Goal: Information Seeking & Learning: Learn about a topic

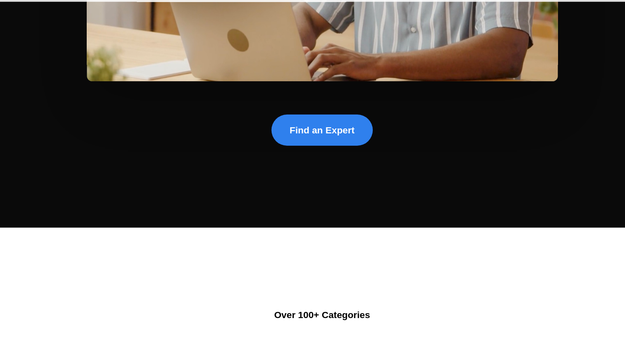
scroll to position [314, 0]
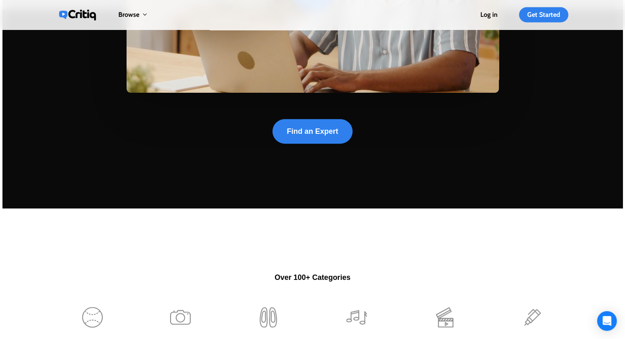
click at [352, 294] on link at bounding box center [355, 332] width 71 height 76
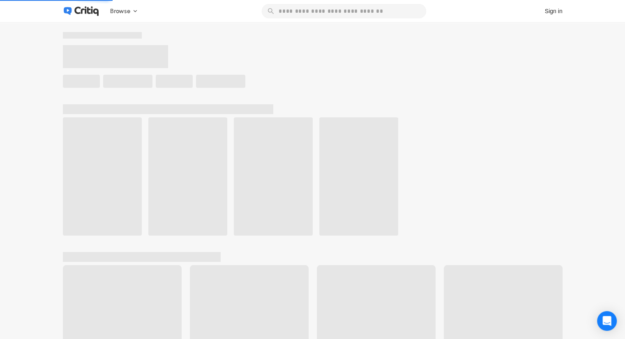
click at [352, 131] on div at bounding box center [358, 176] width 79 height 118
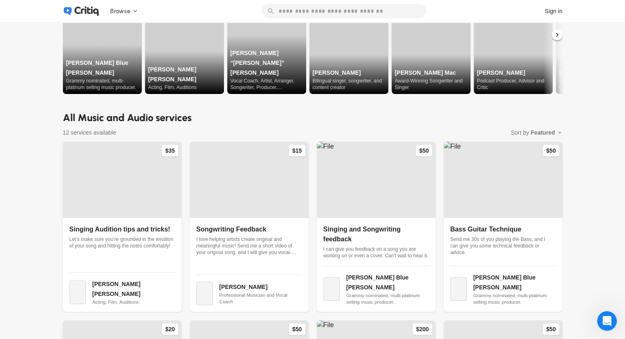
scroll to position [134, 0]
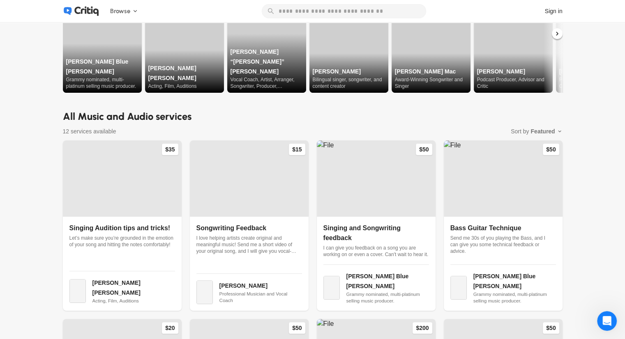
click at [163, 110] on h2 "All Music and Audio services" at bounding box center [312, 116] width 499 height 15
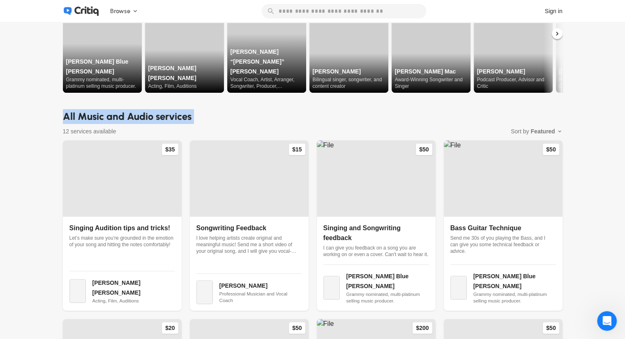
click at [163, 110] on h2 "All Music and Audio services" at bounding box center [312, 116] width 499 height 15
click at [159, 110] on h2 "All Music and Audio services" at bounding box center [312, 116] width 499 height 15
click at [159, 102] on div "Music and Audio Audio Editing DJ Instruments Jingles Podcast Rap Song Writing V…" at bounding box center [312, 311] width 499 height 826
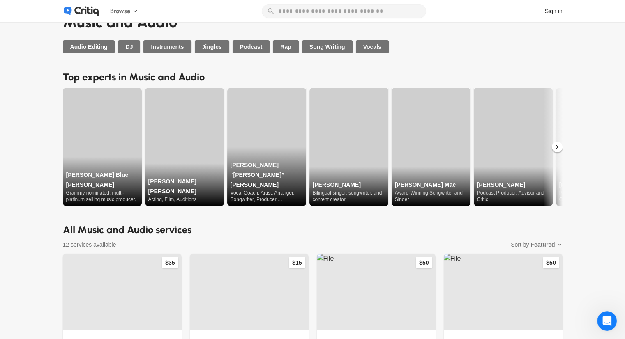
scroll to position [0, 0]
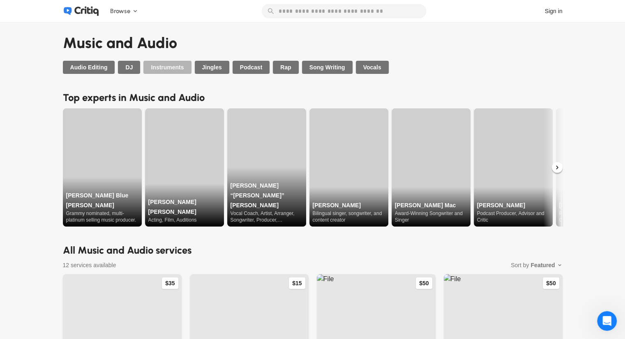
click at [164, 69] on span "Instruments" at bounding box center [167, 67] width 33 height 8
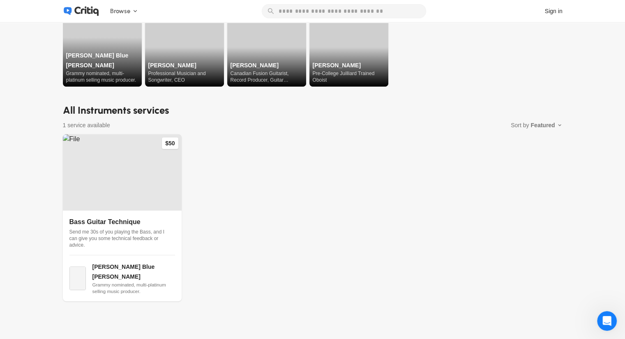
scroll to position [237, 0]
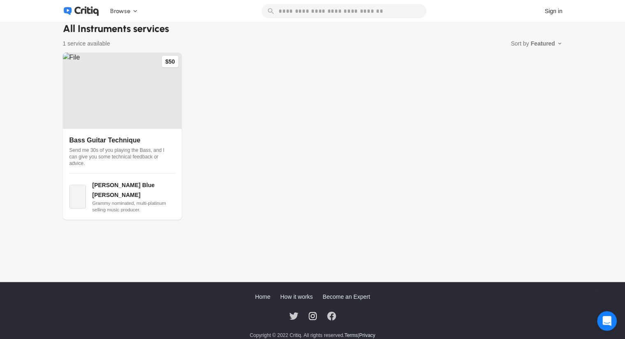
click at [315, 312] on icon at bounding box center [312, 316] width 9 height 9
click at [294, 313] on icon at bounding box center [293, 316] width 9 height 7
click at [333, 314] on div "Home How it works Become an Expert Copyright © 2022 Critiq. All rights reserved…" at bounding box center [313, 315] width 526 height 67
click at [334, 312] on icon at bounding box center [331, 316] width 9 height 9
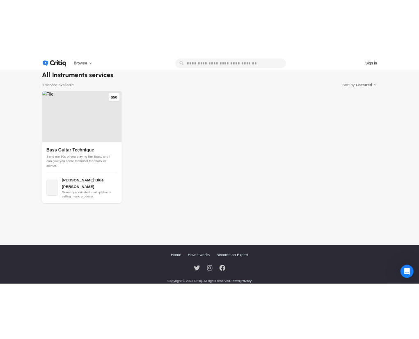
scroll to position [230, 0]
